Goal: Task Accomplishment & Management: Use online tool/utility

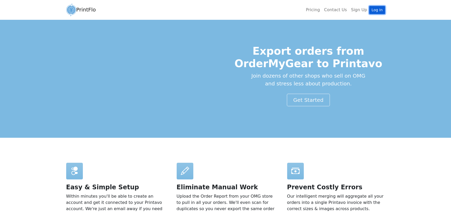
click at [377, 9] on link "Log In" at bounding box center [378, 10] width 16 height 8
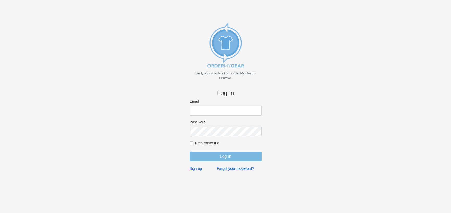
type input "[EMAIL_ADDRESS][DOMAIN_NAME]"
click at [234, 112] on input "[EMAIL_ADDRESS][DOMAIN_NAME]" at bounding box center [226, 111] width 72 height 10
click at [172, 156] on body "Easily export orders from Order My Gear to Printavo. Log in Email jw@cheersspor…" at bounding box center [226, 115] width 434 height 213
click at [191, 143] on input "Remember me" at bounding box center [192, 144] width 4 height 4
checkbox input "true"
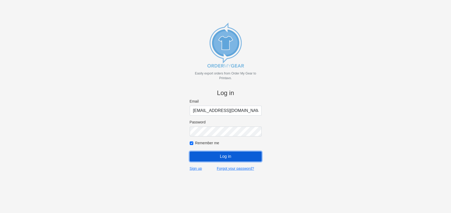
drag, startPoint x: 204, startPoint y: 152, endPoint x: 211, endPoint y: 157, distance: 9.1
click at [205, 153] on input "Log in" at bounding box center [226, 157] width 72 height 10
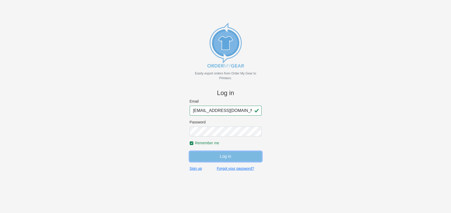
click at [225, 157] on input "Log in" at bounding box center [226, 157] width 72 height 10
click at [233, 157] on input "Log in" at bounding box center [226, 157] width 72 height 10
drag, startPoint x: 332, startPoint y: 139, endPoint x: 309, endPoint y: 141, distance: 23.2
click at [332, 139] on body "Easily export orders from Order My Gear to Printavo. Log in Email jw@cheersspor…" at bounding box center [226, 115] width 434 height 213
click at [229, 155] on input "Log in" at bounding box center [226, 157] width 72 height 10
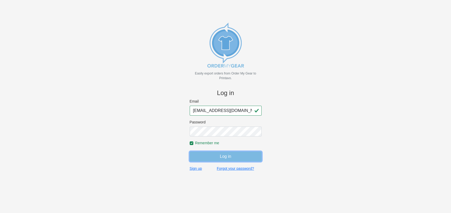
click at [236, 158] on input "Log in" at bounding box center [226, 157] width 72 height 10
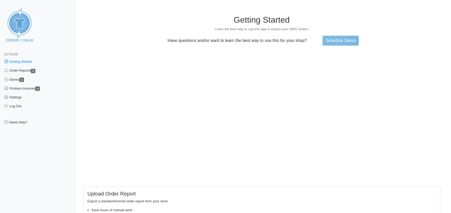
click at [56, 167] on div "Actions Getting Started Order Reports 0 Stores 0 Printavo Invoices 0 Settings L…" at bounding box center [37, 144] width 75 height 201
click at [34, 63] on link "Getting Started" at bounding box center [37, 61] width 75 height 9
click at [25, 69] on link "Order Reports 0" at bounding box center [37, 70] width 75 height 9
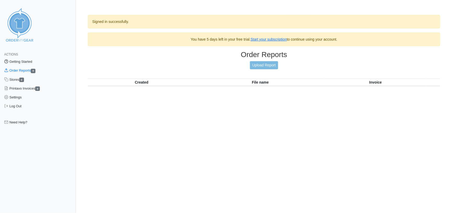
click at [31, 60] on link "Getting Started" at bounding box center [38, 61] width 76 height 9
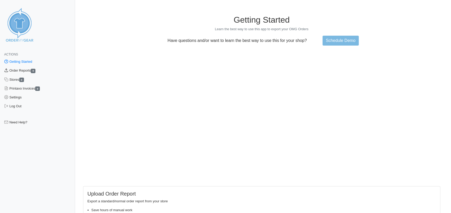
click at [27, 70] on link "Order Reports 0" at bounding box center [37, 70] width 75 height 9
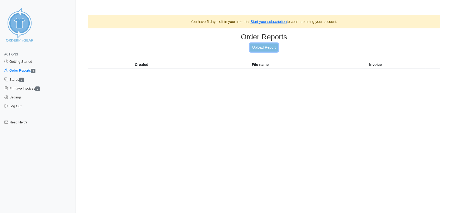
click at [268, 48] on link "Upload Report" at bounding box center [264, 48] width 28 height 8
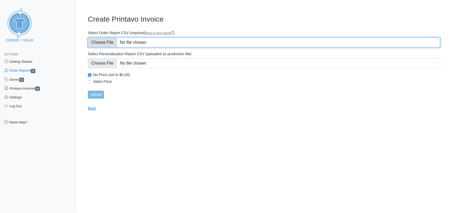
click at [104, 39] on input "Select Order Report CSV (required) How to find report" at bounding box center [264, 43] width 353 height 10
type input "C:\fakepath\BTZH4_order_report.csv"
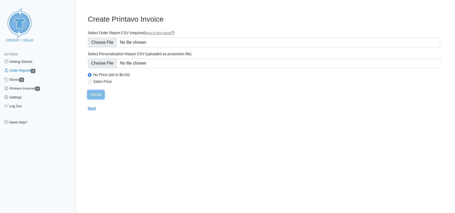
click at [97, 94] on input "Upload" at bounding box center [96, 95] width 16 height 8
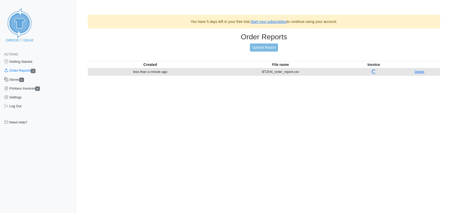
click at [12, 80] on link "Stores 1" at bounding box center [38, 79] width 76 height 9
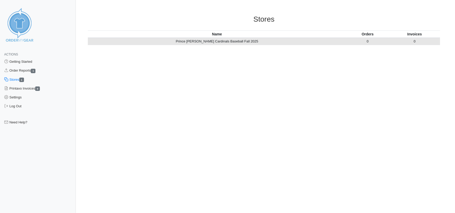
click at [16, 80] on link "Stores 1" at bounding box center [38, 79] width 76 height 9
click at [201, 40] on td "Prince William Cardinals Baseball Fall 2025" at bounding box center [217, 41] width 259 height 7
click at [19, 97] on link "Settings" at bounding box center [38, 97] width 76 height 9
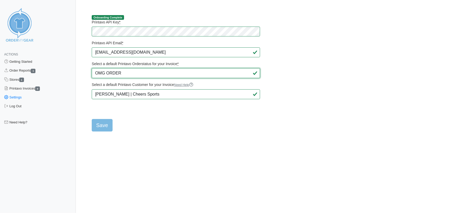
click at [140, 72] on select "Quote 🚀 Quote Approval Sent 🚀 Quote Approval Sent - Manually 🚀 Quote Approval S…" at bounding box center [176, 73] width 168 height 10
click at [126, 72] on select "Quote 🚀 Quote Approval Sent 🚀 Quote Approval Sent - Manually 🚀 Quote Approval S…" at bounding box center [176, 73] width 168 height 10
click at [116, 73] on select "Quote 🚀 Quote Approval Sent 🚀 Quote Approval Sent - Manually 🚀 Quote Approval S…" at bounding box center [176, 73] width 168 height 10
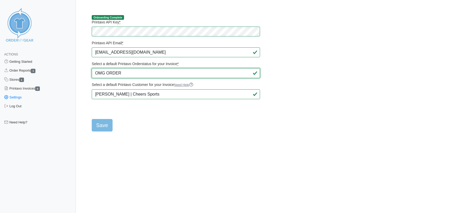
click at [134, 73] on select "Quote 🚀 Quote Approval Sent 🚀 Quote Approval Sent - Manually 🚀 Quote Approval S…" at bounding box center [176, 73] width 168 height 10
click at [113, 75] on select "Quote 🚀 Quote Approval Sent 🚀 Quote Approval Sent - Manually 🚀 Quote Approval S…" at bounding box center [176, 73] width 168 height 10
click at [297, 135] on html "Actions Getting Started Order Reports 1 Stores 1 Printavo Invoices 0 Settings L…" at bounding box center [227, 70] width 455 height 140
click at [136, 73] on select "Quote 🚀 Quote Approval Sent 🚀 Quote Approval Sent - Manually 🚀 Quote Approval S…" at bounding box center [176, 73] width 168 height 10
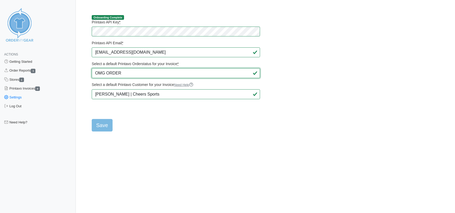
click at [136, 73] on select "Quote 🚀 Quote Approval Sent 🚀 Quote Approval Sent - Manually 🚀 Quote Approval S…" at bounding box center [176, 73] width 168 height 10
click at [350, 83] on main "Onboarding Complete Printavo API Key * Printavo API Email * jw@cheerssports.com…" at bounding box center [264, 70] width 365 height 123
click at [174, 73] on select "Quote 🚀 Quote Approval Sent 🚀 Quote Approval Sent - Manually 🚀 Quote Approval S…" at bounding box center [176, 73] width 168 height 10
select select "241310"
click at [92, 68] on select "Quote 🚀 Quote Approval Sent 🚀 Quote Approval Sent - Manually 🚀 Quote Approval S…" at bounding box center [176, 73] width 168 height 10
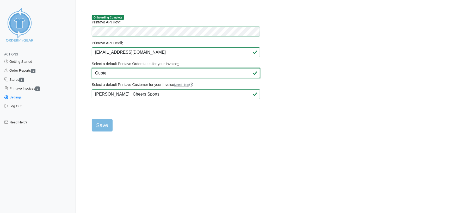
click at [165, 73] on select "Quote 🚀 Quote Approval Sent 🚀 Quote Approval Sent - Manually 🚀 Quote Approval S…" at bounding box center [176, 73] width 168 height 10
click at [166, 73] on select "Quote 🚀 Quote Approval Sent 🚀 Quote Approval Sent - Manually 🚀 Quote Approval S…" at bounding box center [176, 73] width 168 height 10
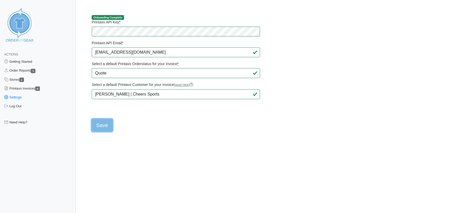
click at [103, 126] on input "Save" at bounding box center [102, 125] width 21 height 13
type input "Saving..."
click at [26, 68] on link "Order Reports 1" at bounding box center [38, 70] width 76 height 9
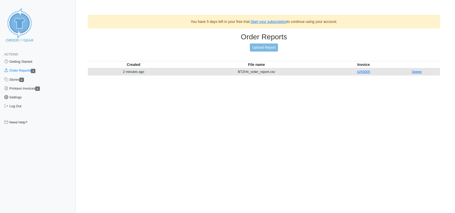
click at [22, 97] on link "Settings" at bounding box center [38, 97] width 76 height 9
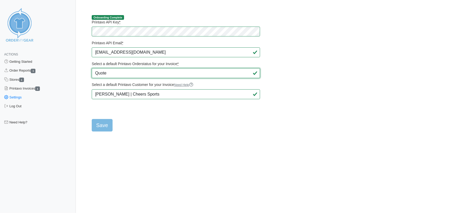
click at [156, 74] on select "Quote 🚀 Quote Approval Sent 🚀 Quote Approval Sent - Manually 🚀 Quote Approval S…" at bounding box center [176, 73] width 168 height 10
select select "330546"
click at [92, 68] on select "Quote 🚀 Quote Approval Sent 🚀 Quote Approval Sent - Manually 🚀 Quote Approval S…" at bounding box center [176, 73] width 168 height 10
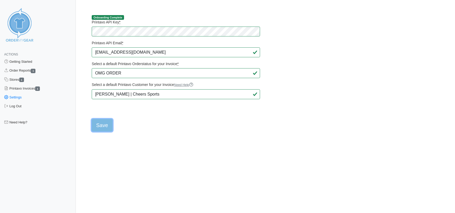
click at [104, 124] on input "Save" at bounding box center [102, 125] width 21 height 13
type input "Saving..."
click at [31, 88] on link "Printavo Invoices 1" at bounding box center [38, 88] width 76 height 9
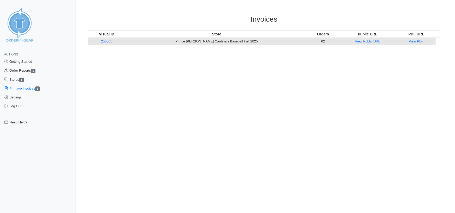
click at [18, 69] on link "Order Reports 1" at bounding box center [38, 70] width 76 height 9
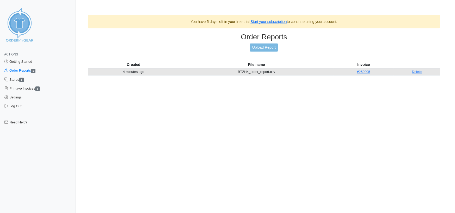
click at [193, 93] on html "Actions Getting Started Order Reports 1 Stores 1 Printavo Invoices 1 Settings L…" at bounding box center [227, 46] width 455 height 93
click at [257, 21] on link "Start your subscription" at bounding box center [269, 22] width 36 height 4
click at [174, 93] on html "Actions Getting Started Order Reports 1 Stores 1 Printavo Invoices 1 Settings L…" at bounding box center [227, 46] width 455 height 93
click at [14, 79] on link "Stores 1" at bounding box center [38, 79] width 76 height 9
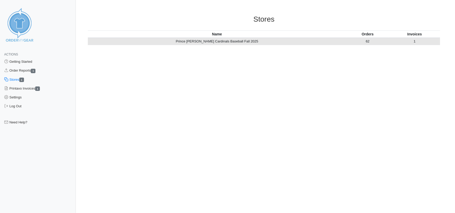
click at [15, 84] on link "Stores 1" at bounding box center [38, 79] width 76 height 9
click at [17, 88] on link "Printavo Invoices 1" at bounding box center [38, 88] width 76 height 9
click at [19, 99] on link "Settings" at bounding box center [38, 97] width 76 height 9
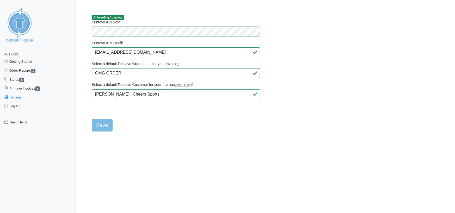
click at [15, 54] on span "Actions" at bounding box center [11, 55] width 14 height 4
click at [17, 61] on link "Getting Started" at bounding box center [38, 61] width 76 height 9
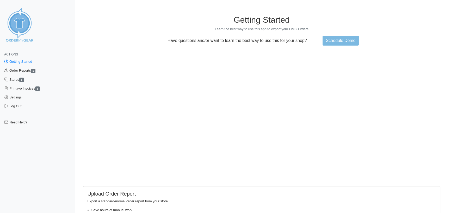
click at [28, 70] on link "Order Reports 1" at bounding box center [37, 70] width 75 height 9
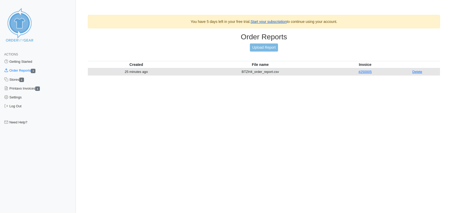
click at [255, 22] on link "Start your subscription" at bounding box center [269, 22] width 36 height 4
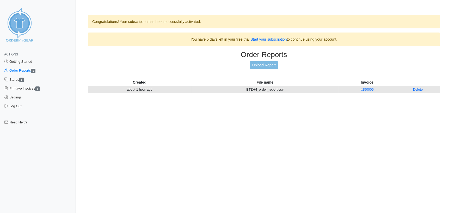
click at [26, 70] on link "Order Reports 1" at bounding box center [38, 70] width 76 height 9
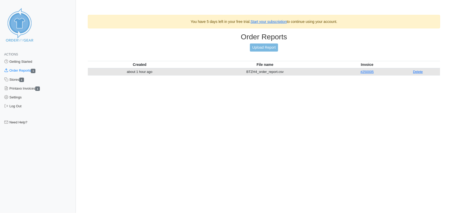
click at [28, 70] on link "Order Reports 1" at bounding box center [38, 70] width 76 height 9
